Goal: Task Accomplishment & Management: Complete application form

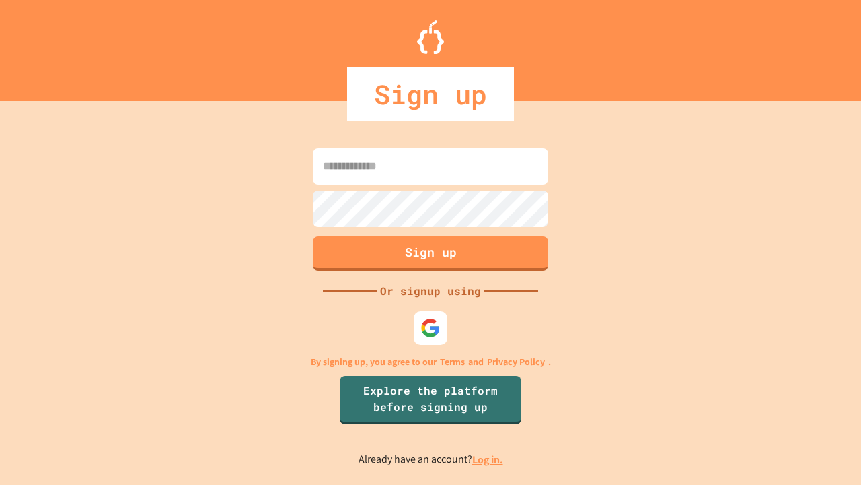
click at [489, 459] on link "Log in." at bounding box center [487, 459] width 31 height 14
